Goal: Communication & Community: Ask a question

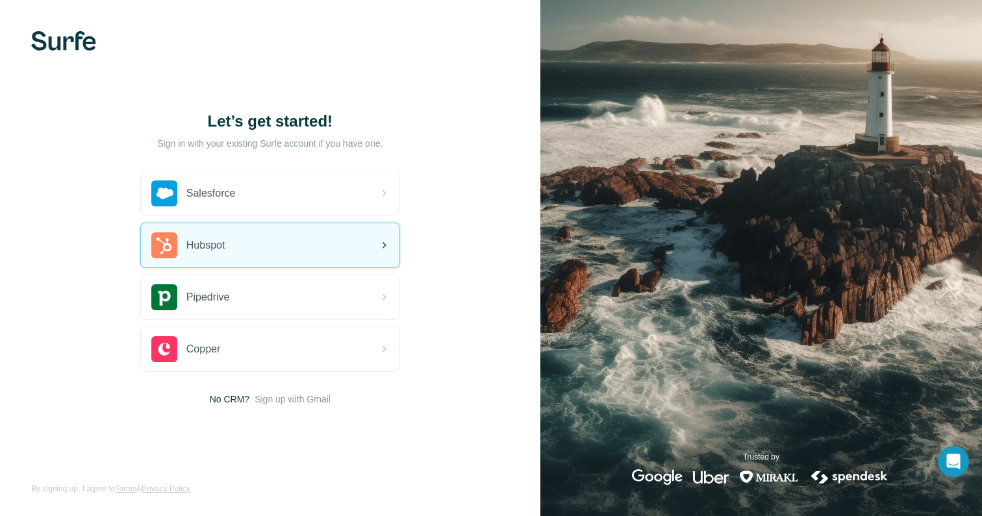
click at [243, 232] on div "Hubspot" at bounding box center [270, 245] width 258 height 44
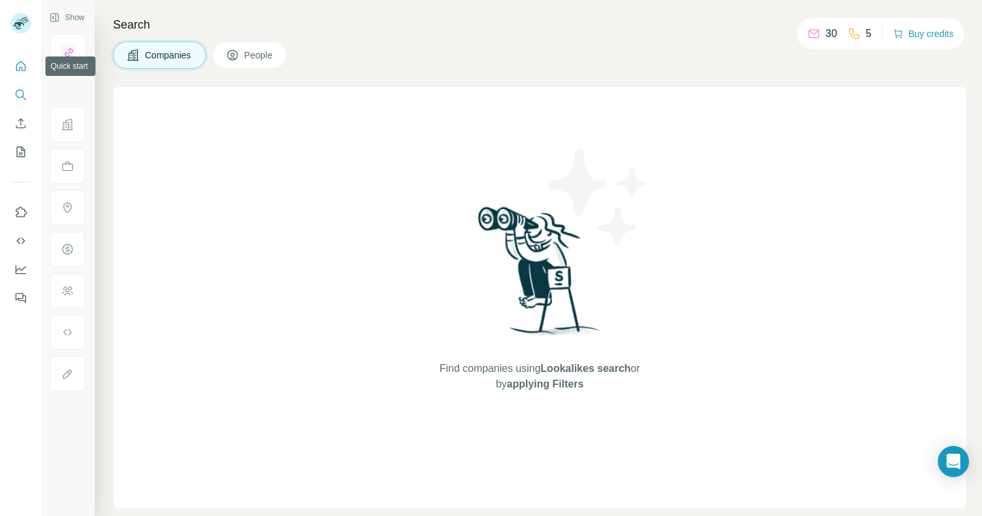
click at [19, 62] on icon "Quick start" at bounding box center [21, 66] width 10 height 10
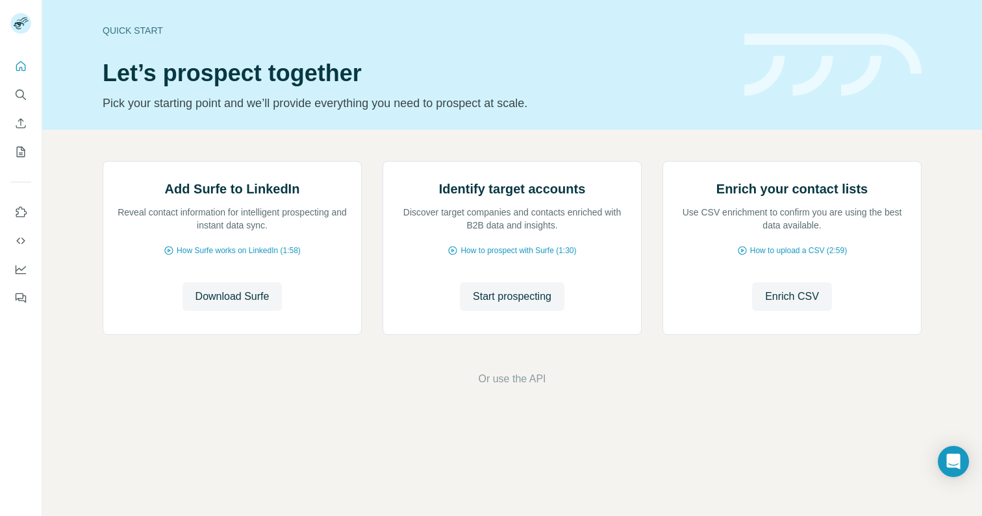
scroll to position [45, 0]
click at [21, 270] on icon "Dashboard" at bounding box center [21, 268] width 10 height 5
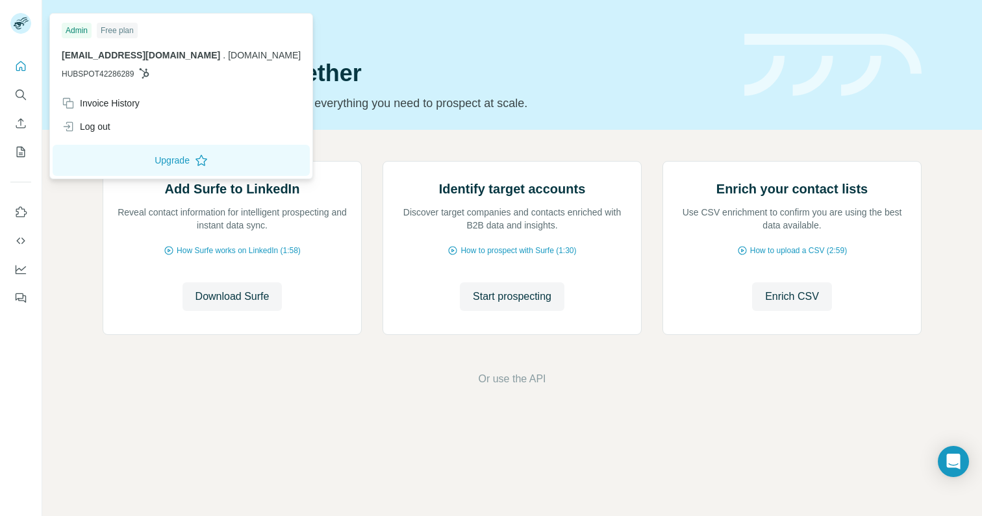
click at [20, 28] on img at bounding box center [20, 23] width 21 height 21
click at [102, 105] on div "Invoice History" at bounding box center [101, 103] width 78 height 13
click at [112, 54] on span "[EMAIL_ADDRESS][DOMAIN_NAME]" at bounding box center [141, 55] width 158 height 10
click at [180, 25] on div "Admin Free plan" at bounding box center [181, 31] width 239 height 16
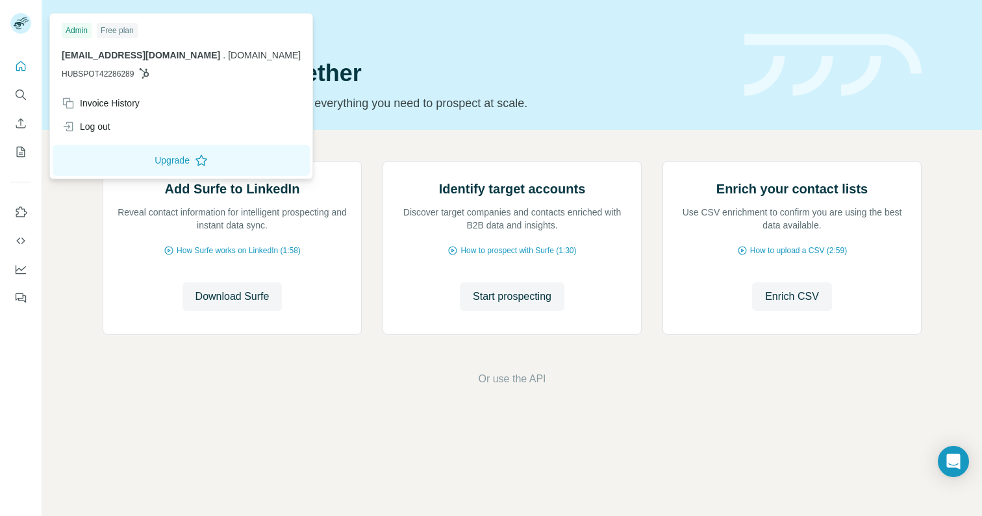
click at [299, 34] on div "Quick start" at bounding box center [416, 30] width 626 height 13
click at [21, 29] on img at bounding box center [20, 23] width 21 height 21
click at [115, 49] on p "conor@prequel.co . prequel.co" at bounding box center [181, 55] width 239 height 13
click at [144, 75] on icon at bounding box center [145, 73] width 10 height 10
drag, startPoint x: 149, startPoint y: 73, endPoint x: 136, endPoint y: 68, distance: 13.4
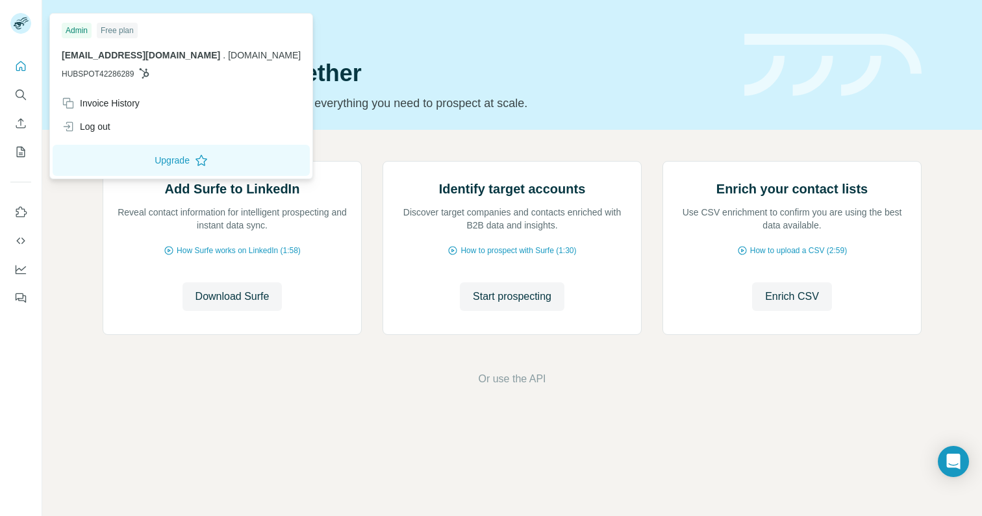
click at [148, 73] on icon at bounding box center [144, 73] width 10 height 10
click at [122, 34] on div "Free plan" at bounding box center [117, 31] width 41 height 16
click at [79, 32] on div "Admin" at bounding box center [77, 31] width 30 height 16
click at [95, 122] on div "Log out" at bounding box center [86, 126] width 49 height 13
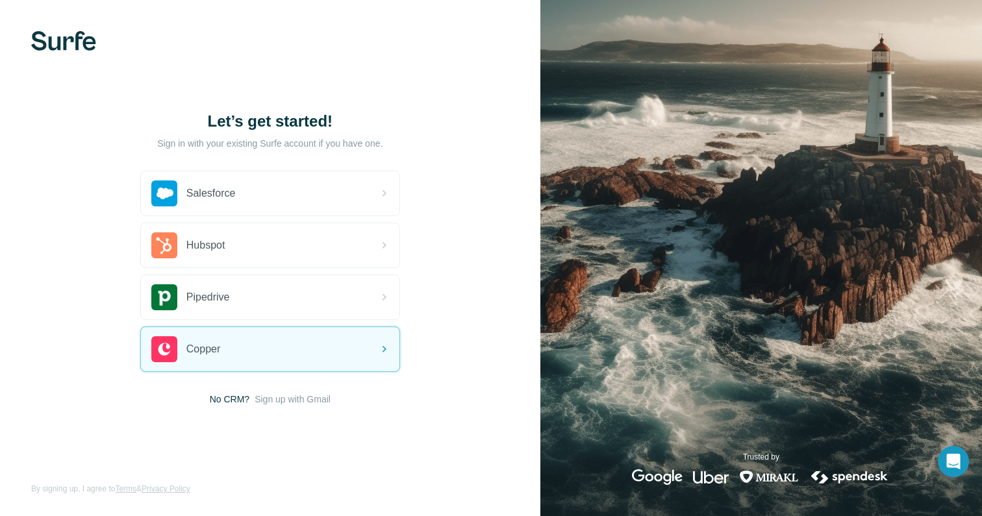
click at [280, 400] on span "Sign up with Gmail" at bounding box center [293, 399] width 76 height 13
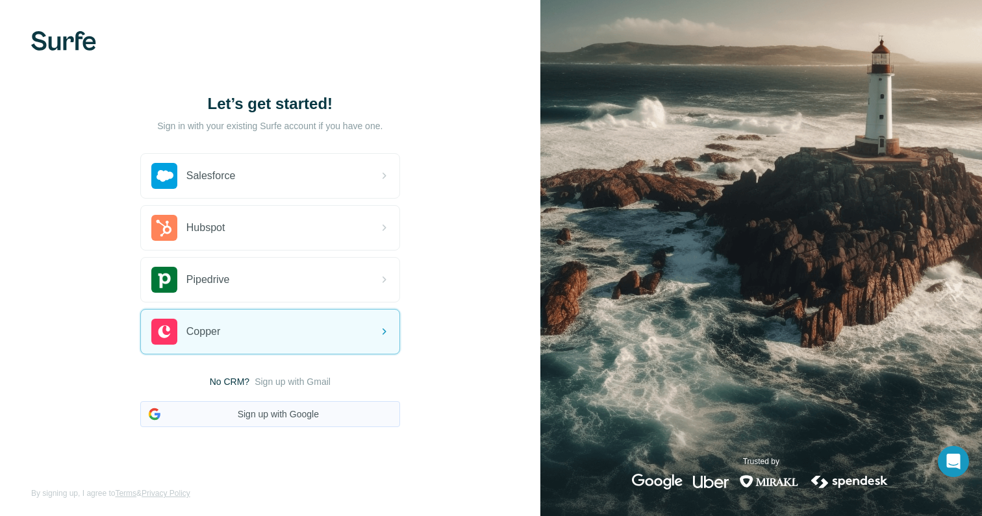
click at [275, 410] on button "Sign up with Google" at bounding box center [270, 414] width 260 height 26
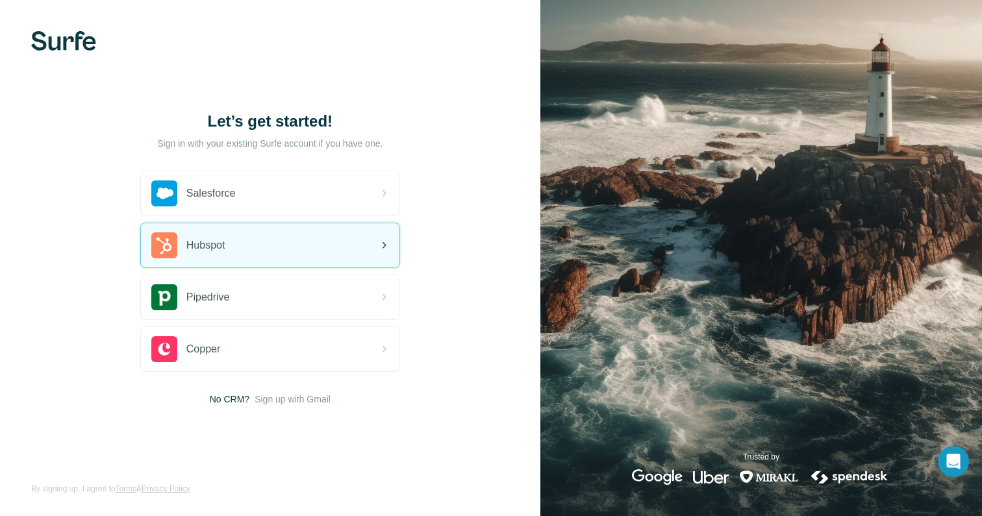
click at [296, 250] on div "Hubspot" at bounding box center [270, 245] width 258 height 44
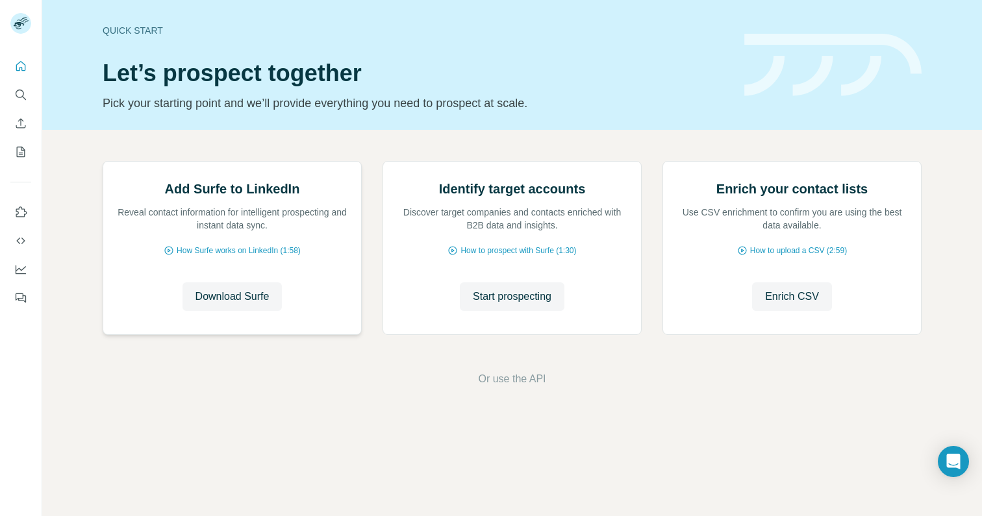
scroll to position [45, 0]
click at [944, 456] on div "Open Intercom Messenger" at bounding box center [953, 462] width 34 height 34
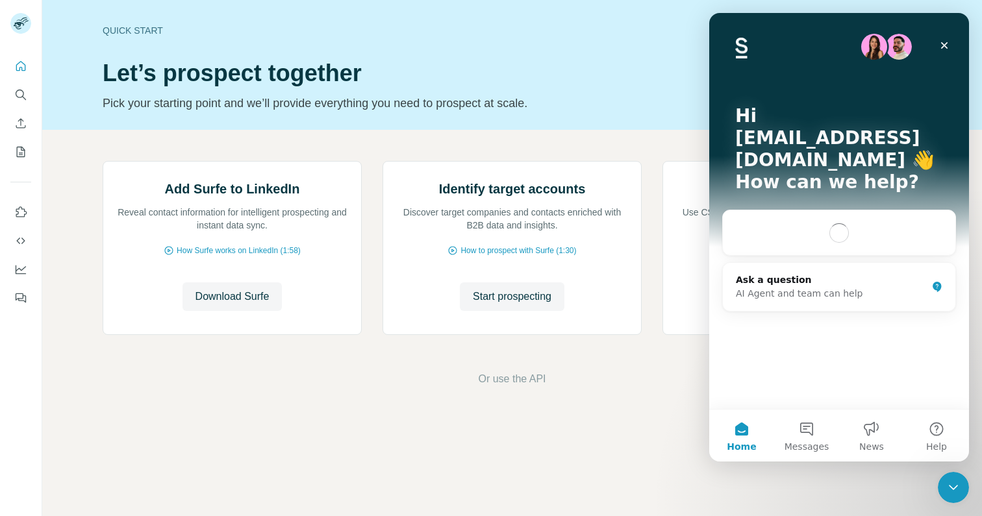
scroll to position [0, 0]
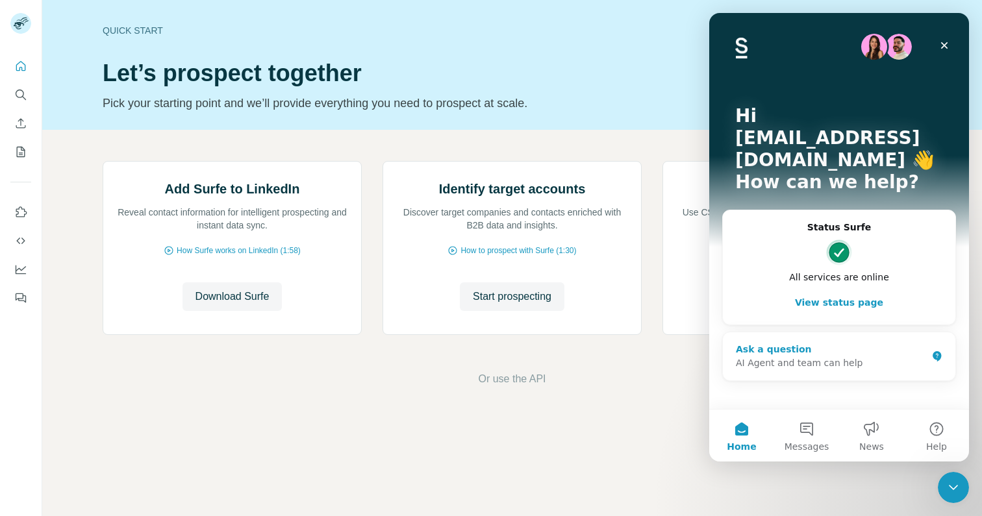
click at [821, 356] on div "AI Agent and team can help" at bounding box center [831, 363] width 191 height 14
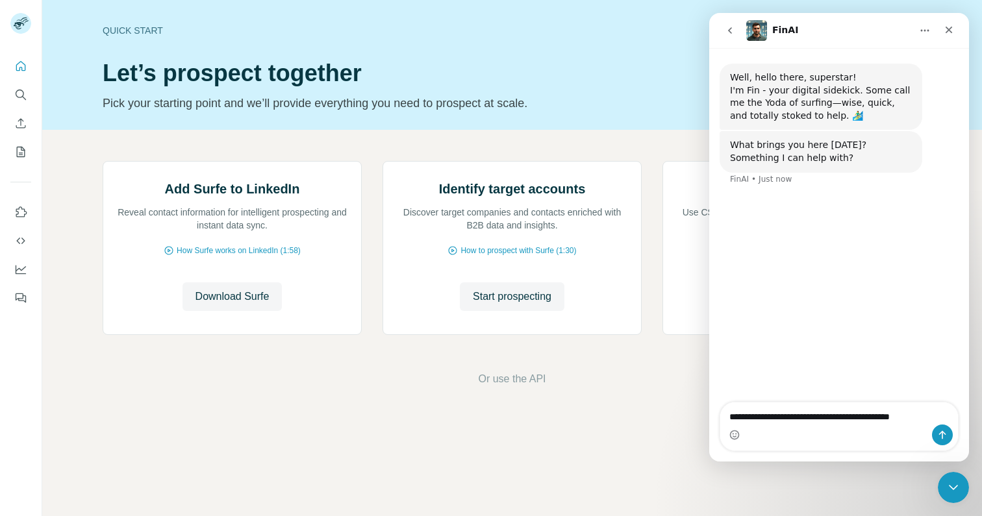
type textarea "**********"
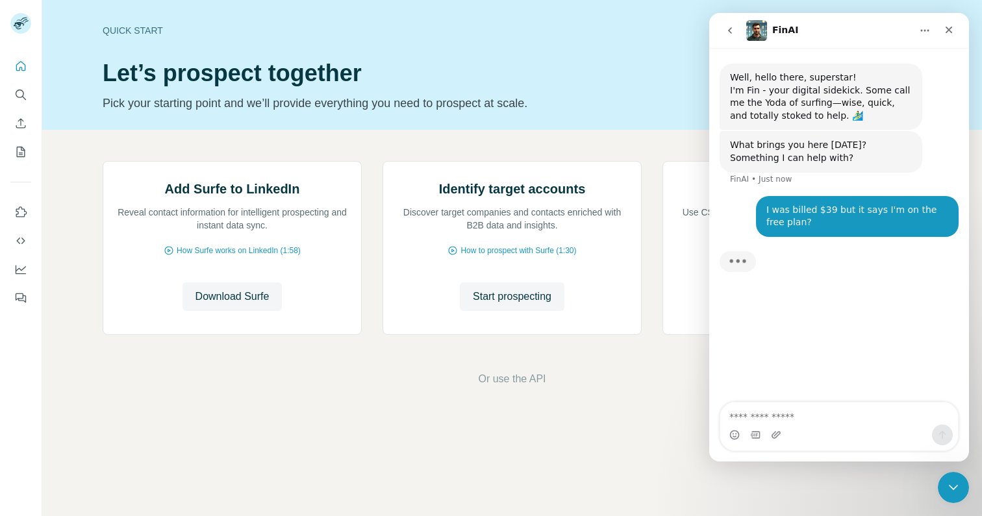
click at [468, 130] on div "Add Surfe to LinkedIn Reveal contact information for intelligent prospecting an…" at bounding box center [511, 274] width 939 height 288
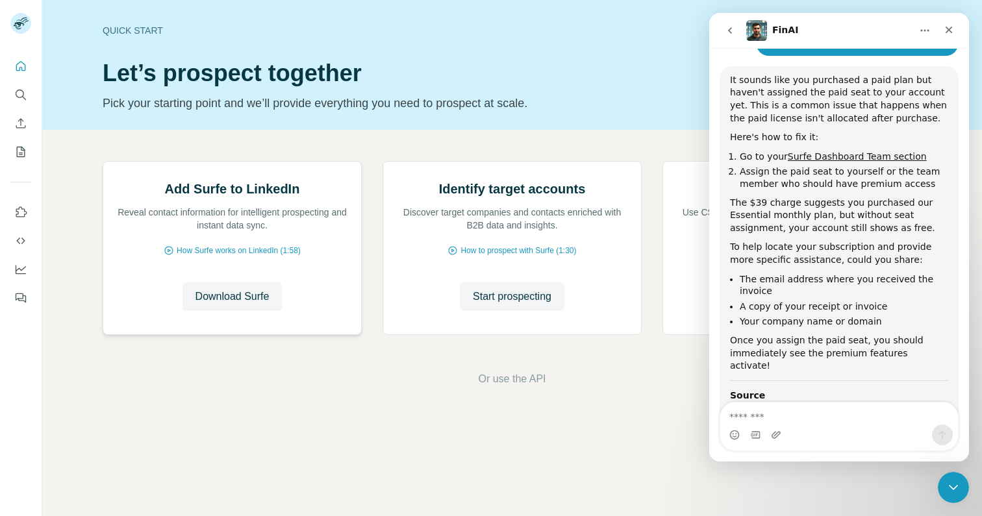
scroll to position [178, 0]
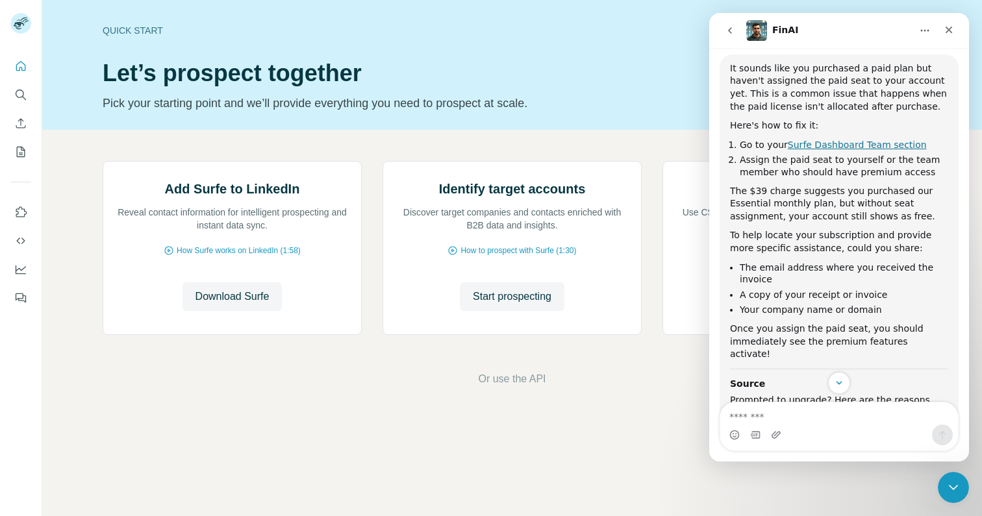
click at [830, 143] on link "Surfe Dashboard Team section" at bounding box center [857, 145] width 139 height 10
